Goal: Find specific fact: Find specific fact

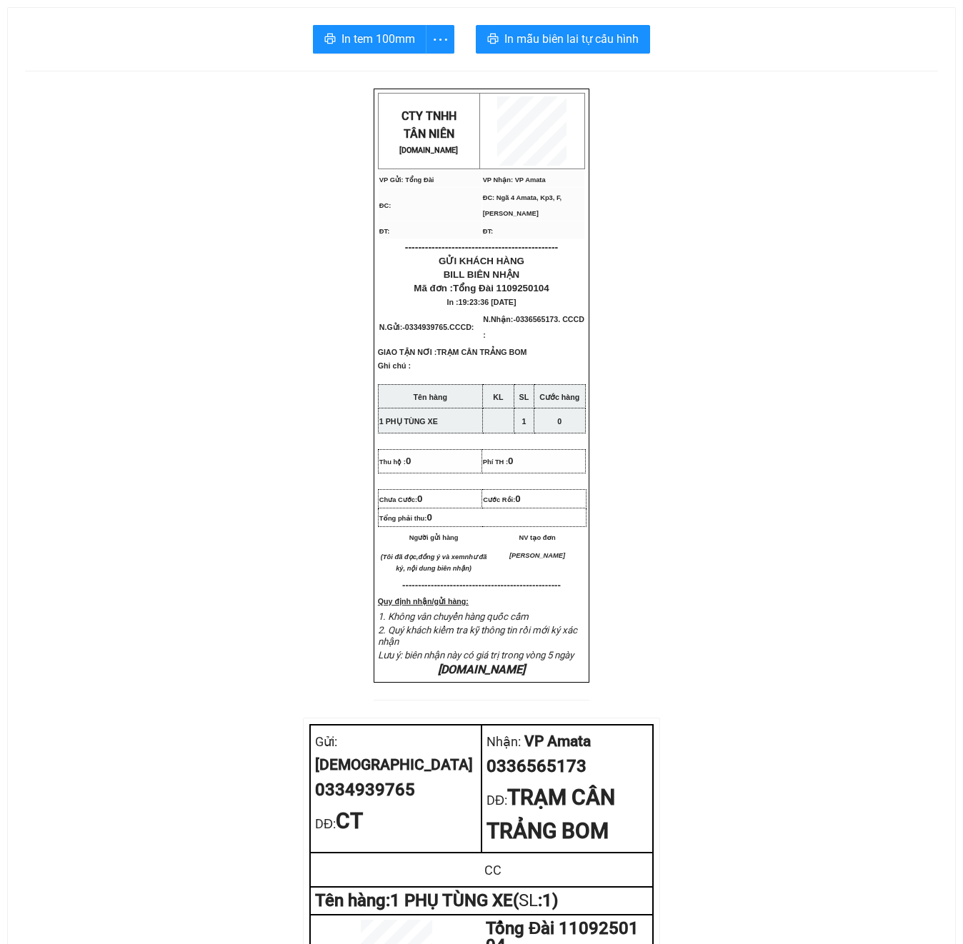
scroll to position [476, 0]
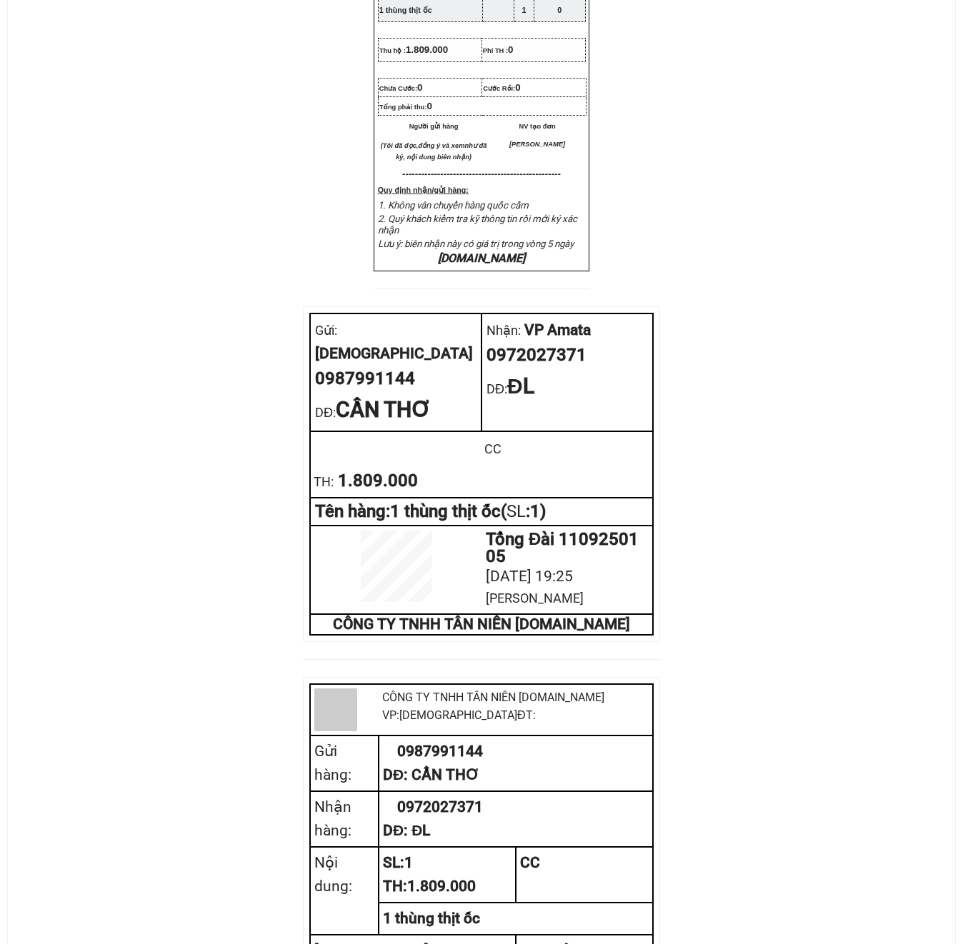
scroll to position [476, 0]
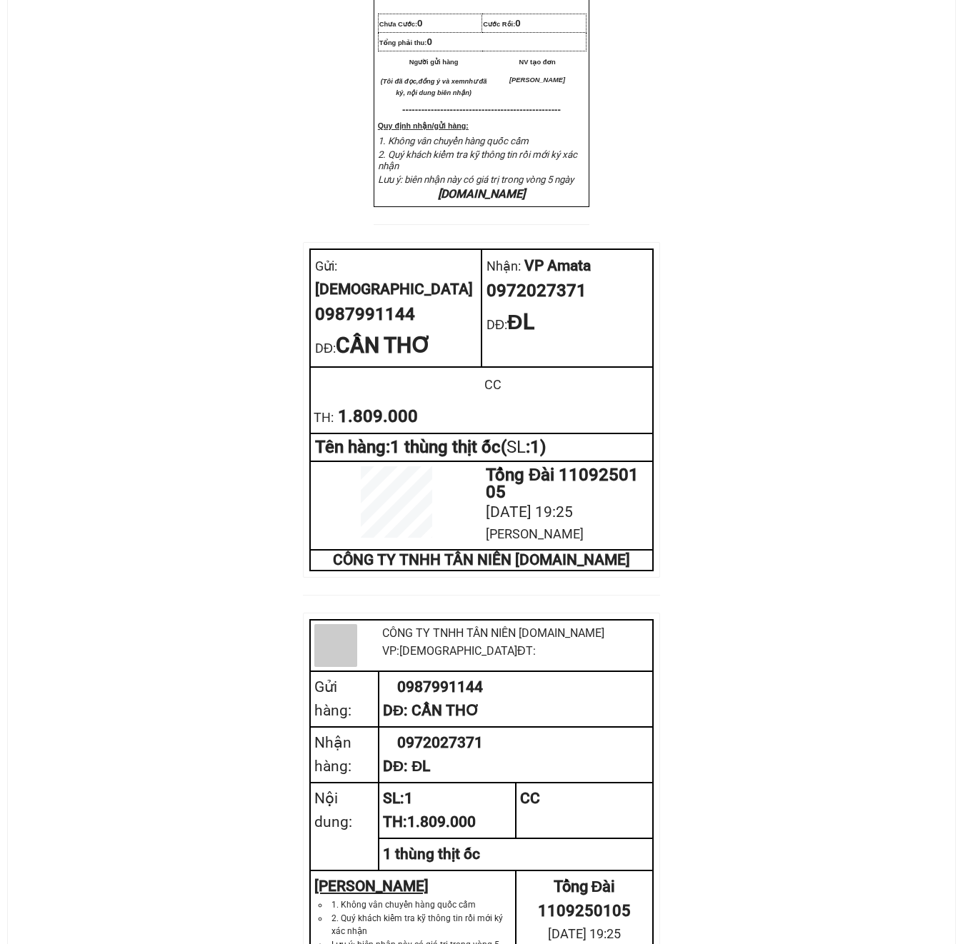
click at [357, 317] on div "0987991144" at bounding box center [395, 314] width 161 height 27
drag, startPoint x: 357, startPoint y: 317, endPoint x: 427, endPoint y: 340, distance: 73.6
click at [357, 317] on div "0987991144" at bounding box center [395, 314] width 161 height 27
copy div "0987991144"
click at [381, 423] on div "TH: 1.809.000" at bounding box center [395, 416] width 165 height 27
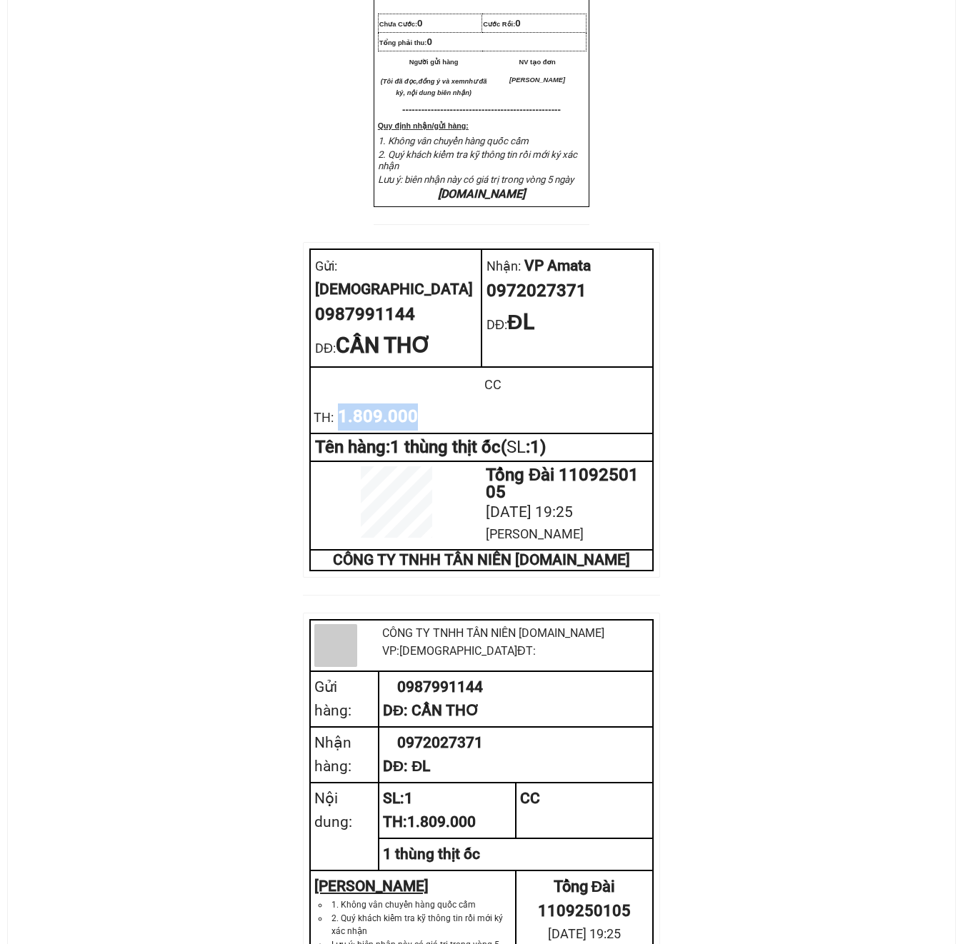
click at [381, 423] on div "TH: 1.809.000" at bounding box center [395, 416] width 165 height 27
copy div "1.809.000"
